Goal: Task Accomplishment & Management: Manage account settings

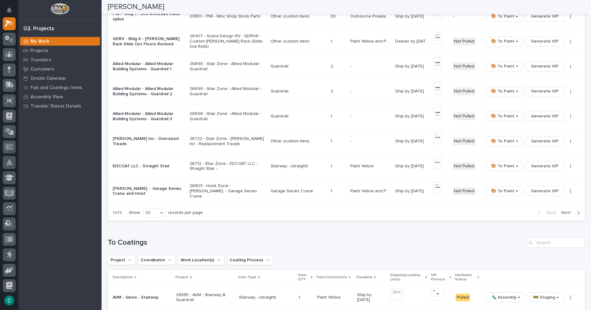
scroll to position [400, 0]
click at [298, 141] on p "Other (custom item)" at bounding box center [298, 139] width 55 height 5
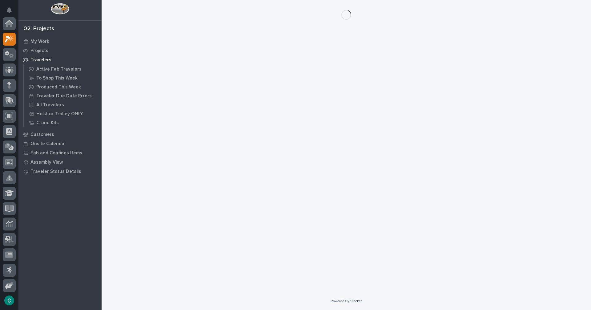
scroll to position [15, 0]
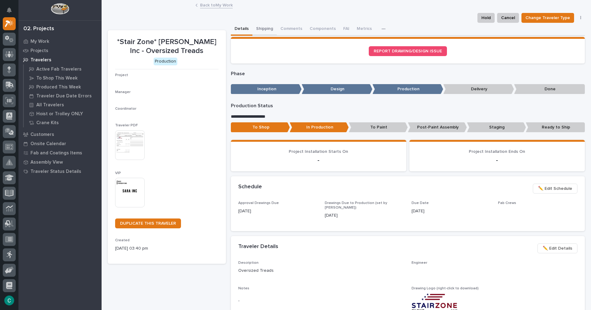
click at [253, 28] on button "Shipping" at bounding box center [264, 29] width 24 height 13
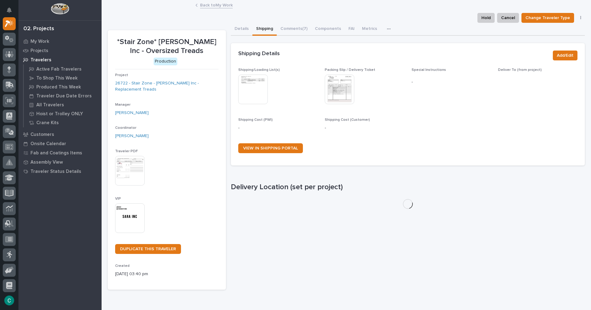
click at [251, 93] on img at bounding box center [253, 90] width 30 height 30
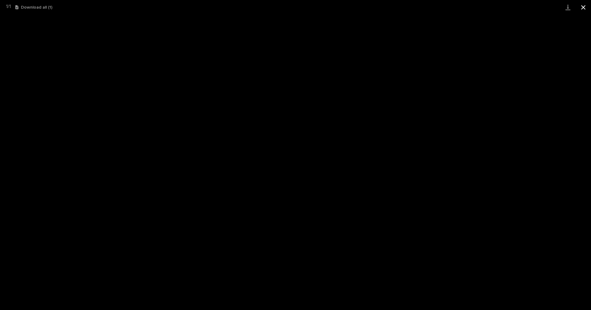
click at [586, 7] on button "Close gallery" at bounding box center [583, 7] width 15 height 14
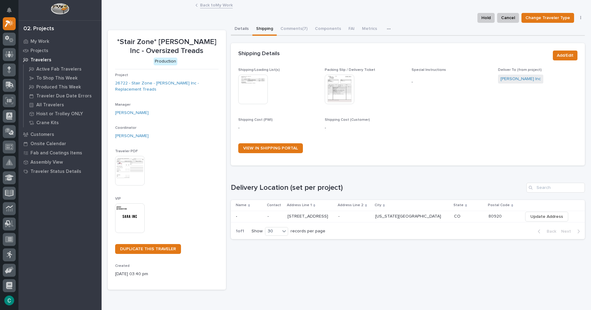
click at [240, 30] on button "Details" at bounding box center [242, 29] width 22 height 13
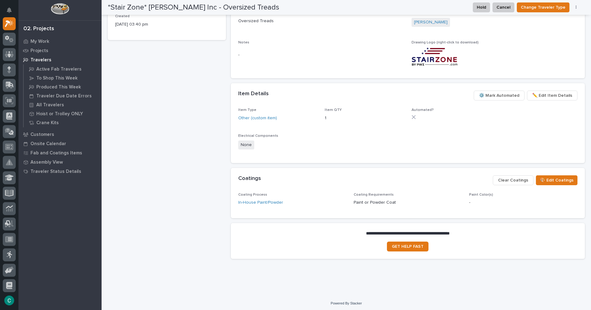
scroll to position [251, 0]
click at [568, 182] on span "🎨 Edit Coatings" at bounding box center [557, 178] width 34 height 7
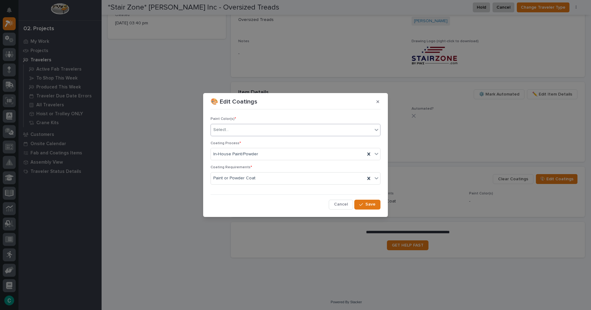
click at [293, 131] on div "Select..." at bounding box center [292, 130] width 162 height 10
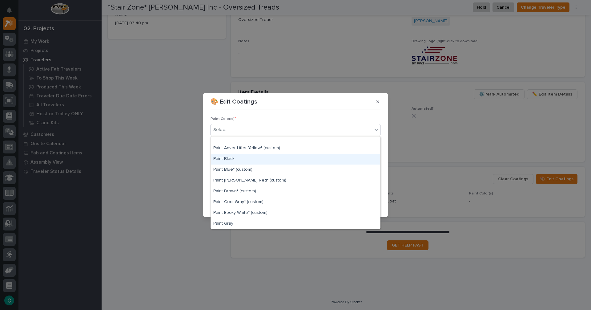
scroll to position [62, 0]
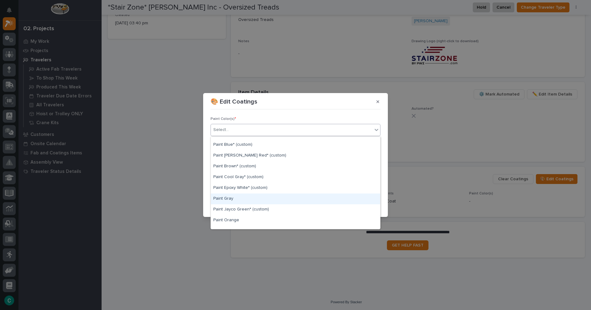
click at [270, 200] on div "Paint Gray" at bounding box center [295, 198] width 169 height 11
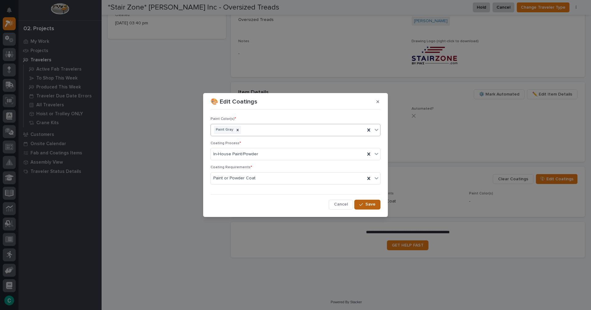
click at [367, 207] on button "Save" at bounding box center [367, 205] width 26 height 10
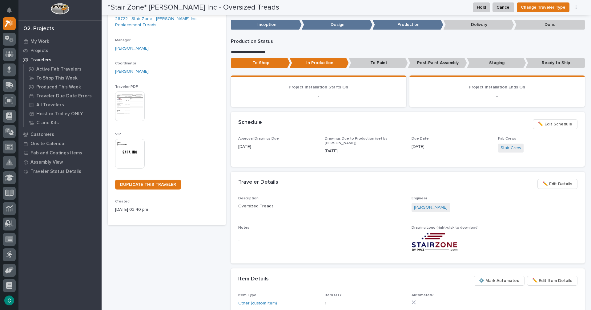
scroll to position [0, 0]
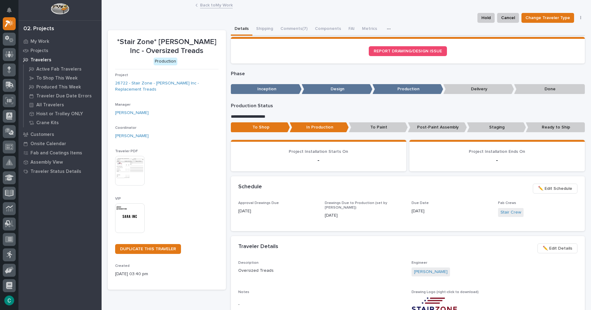
click at [222, 6] on link "Back to My Work" at bounding box center [216, 4] width 33 height 7
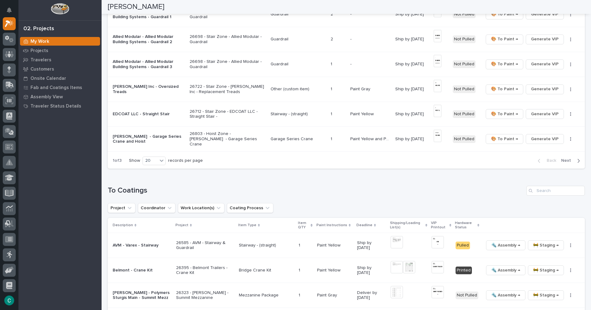
scroll to position [462, 0]
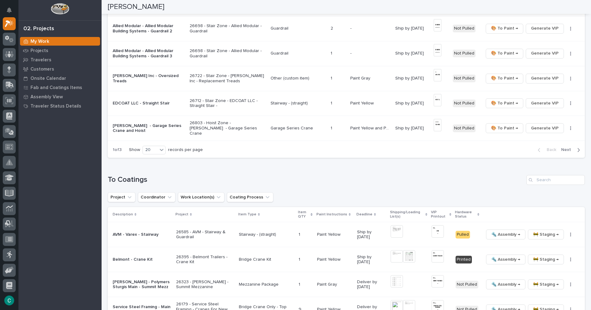
click at [563, 151] on span "Next" at bounding box center [568, 150] width 14 height 6
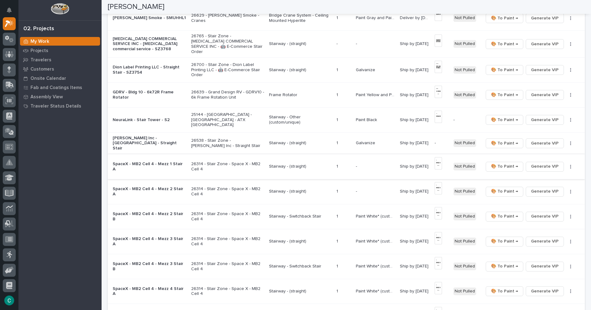
scroll to position [212, 0]
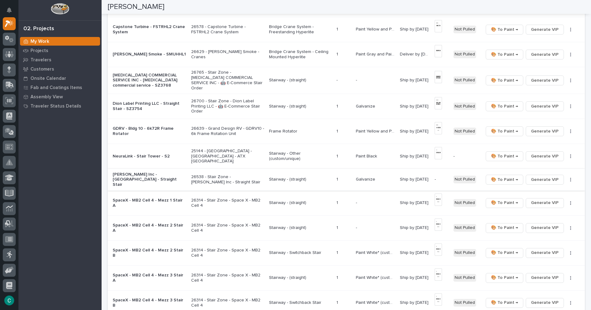
click at [540, 176] on span "Generate VIP" at bounding box center [545, 179] width 28 height 7
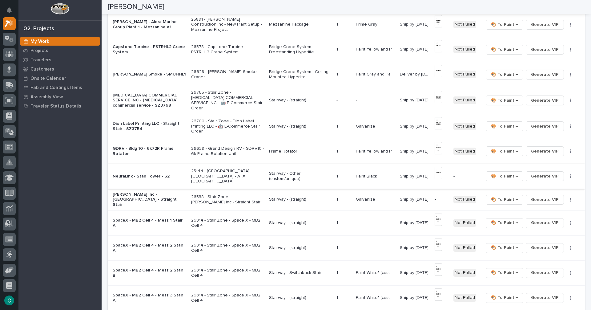
scroll to position [181, 0]
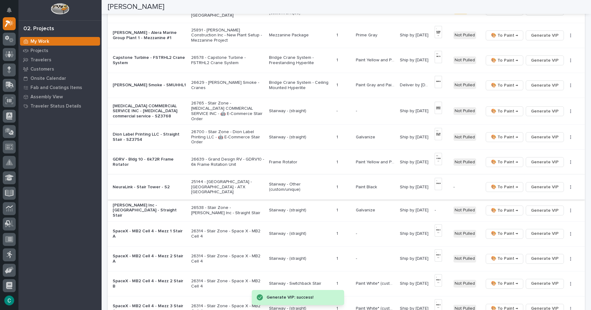
click at [295, 110] on p "Stairway - (straight)" at bounding box center [300, 110] width 62 height 5
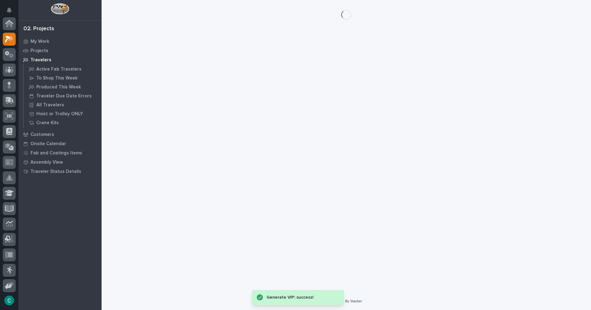
scroll to position [15, 0]
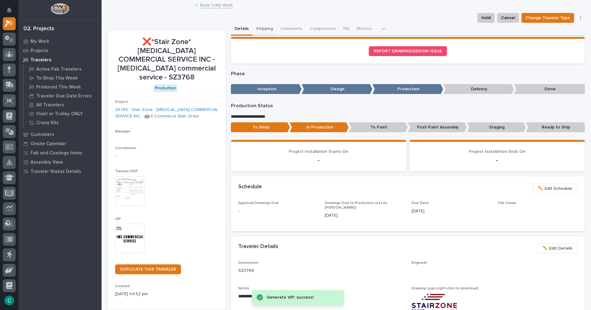
click at [260, 30] on button "Shipping" at bounding box center [264, 29] width 24 height 13
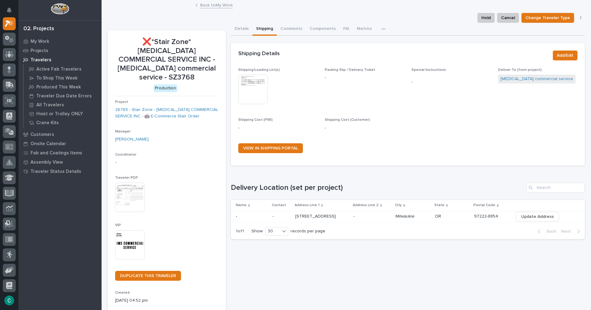
click at [248, 93] on img at bounding box center [253, 90] width 30 height 30
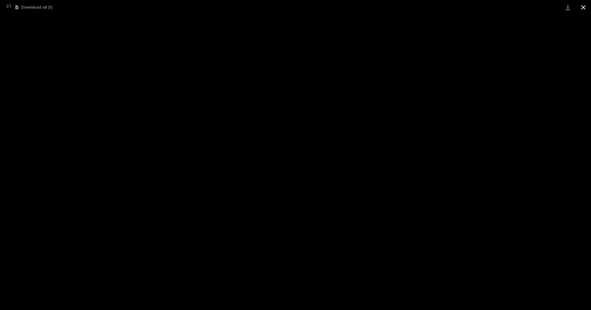
click at [582, 10] on button "Close gallery" at bounding box center [583, 7] width 15 height 14
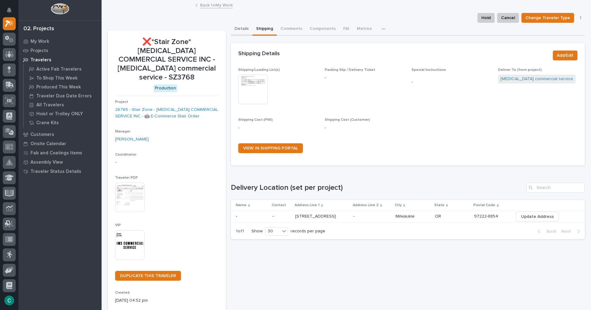
click at [240, 30] on button "Details" at bounding box center [242, 29] width 22 height 13
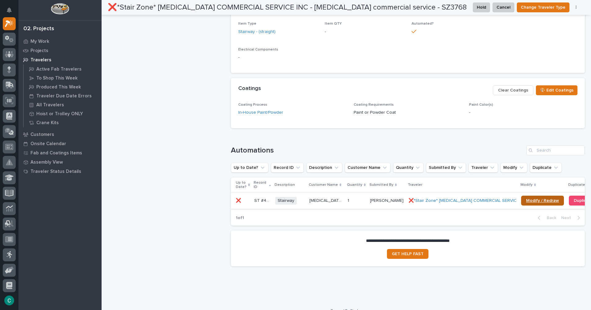
scroll to position [339, 0]
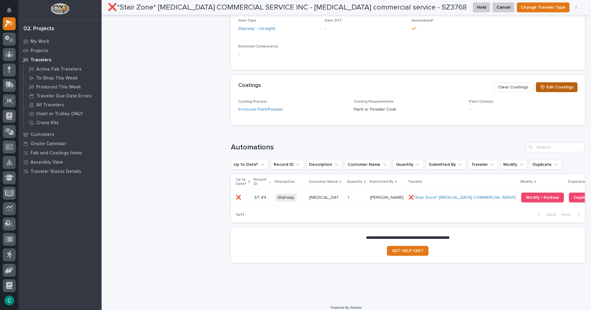
click at [542, 87] on span "🎨 Edit Coatings" at bounding box center [557, 86] width 34 height 7
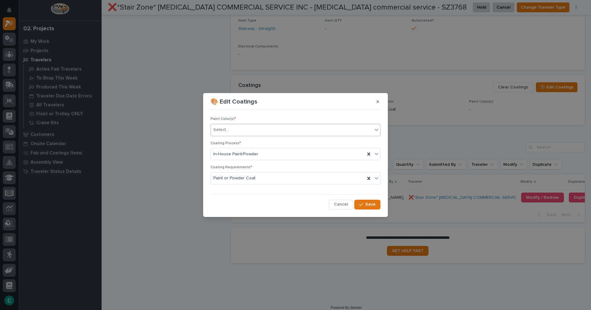
click at [283, 128] on div "Select..." at bounding box center [292, 130] width 162 height 10
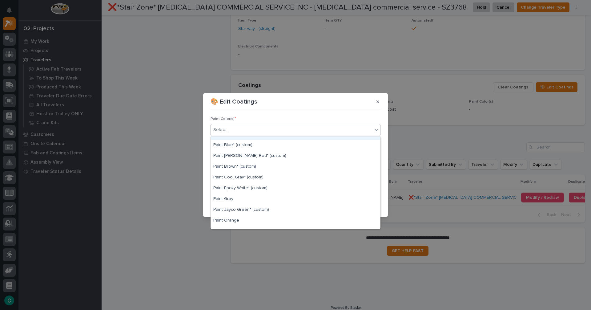
scroll to position [62, 0]
click at [273, 200] on div "Paint Gray" at bounding box center [295, 198] width 169 height 11
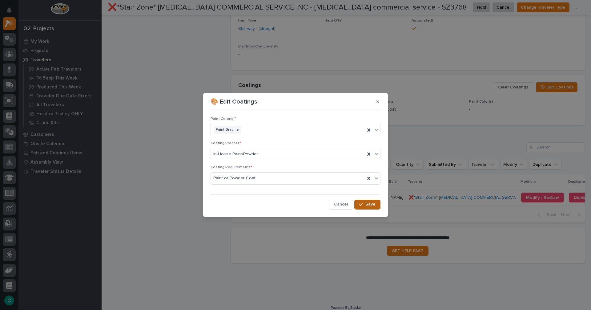
click at [378, 207] on button "Save" at bounding box center [367, 205] width 26 height 10
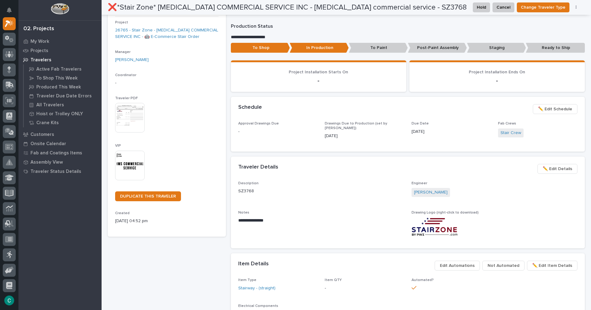
scroll to position [2, 0]
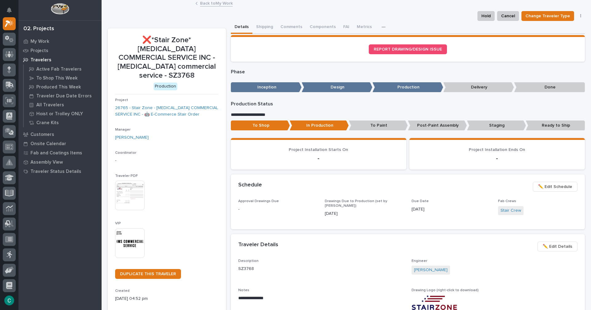
click at [225, 4] on link "Back to My Work" at bounding box center [216, 2] width 33 height 7
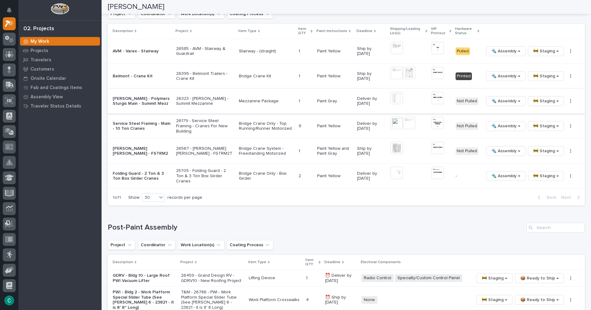
scroll to position [647, 0]
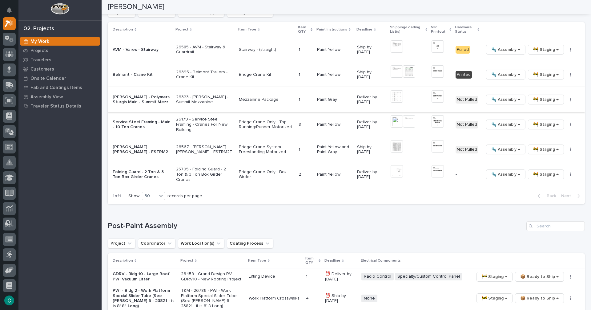
click at [394, 93] on img at bounding box center [397, 96] width 12 height 12
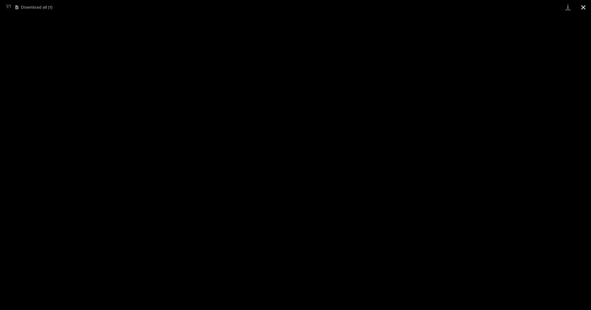
click at [581, 6] on button "Close gallery" at bounding box center [583, 7] width 15 height 14
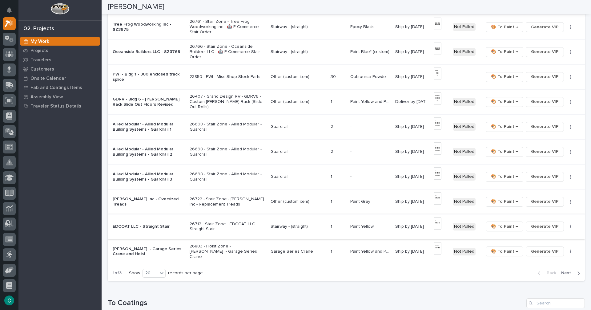
scroll to position [154, 0]
